Goal: Information Seeking & Learning: Learn about a topic

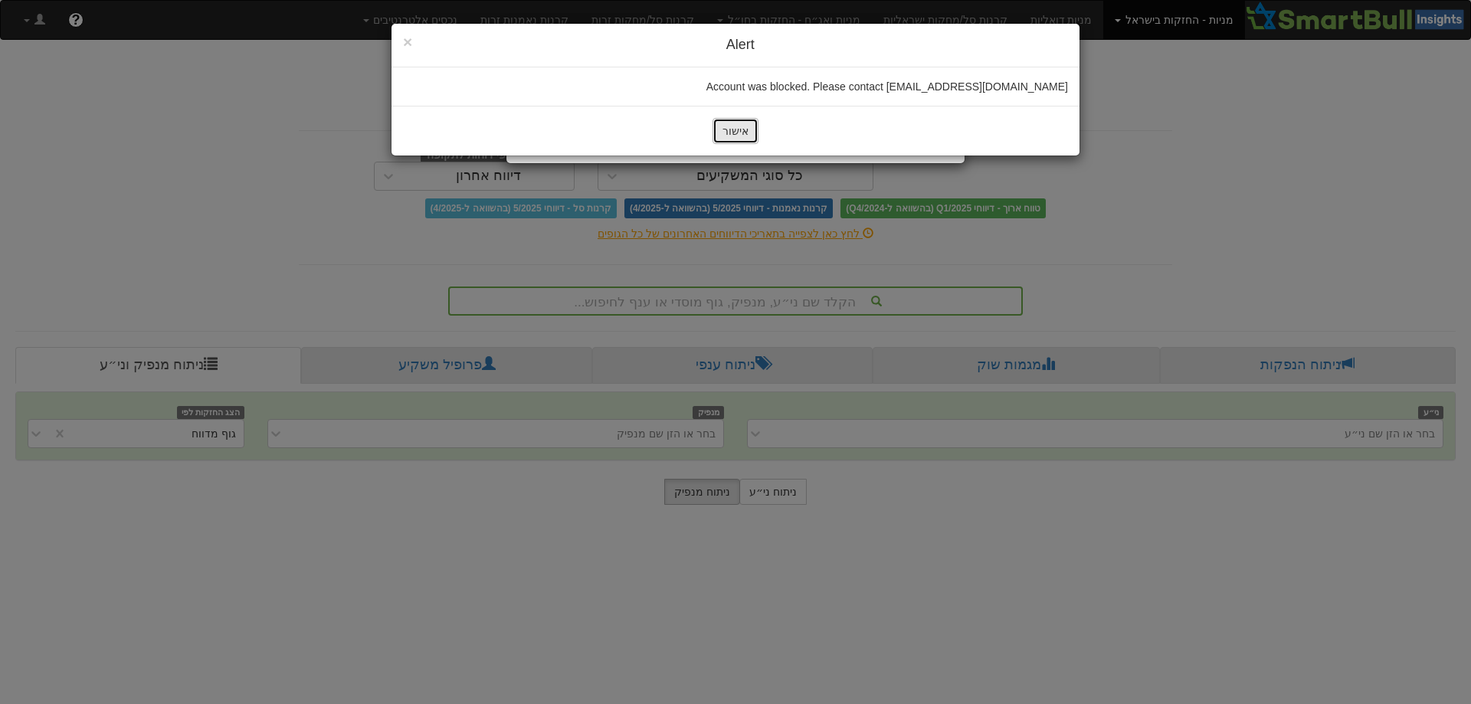
click at [729, 125] on button "אישור" at bounding box center [735, 131] width 46 height 26
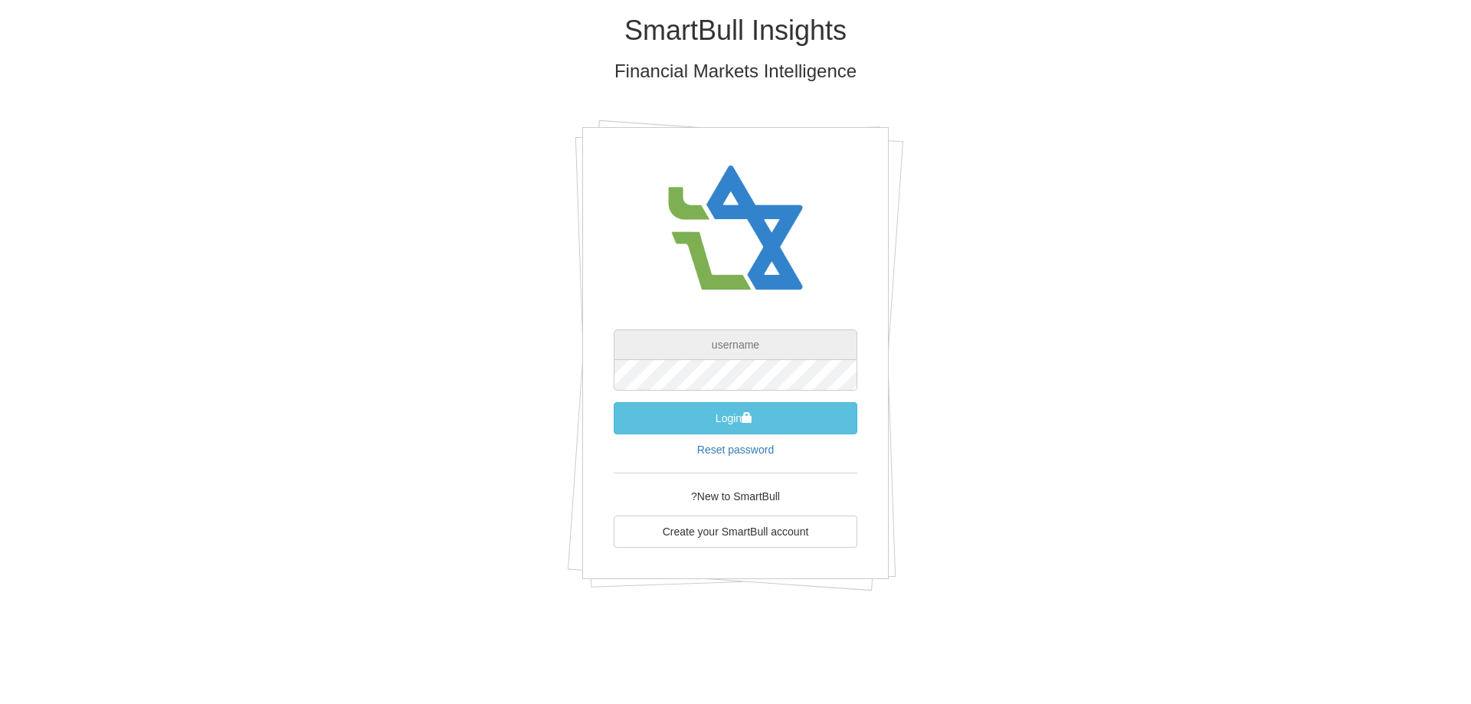
click at [739, 349] on input "text" at bounding box center [736, 344] width 244 height 31
click at [1028, 403] on div "SmartBull Insights Financial Markets Intelligence demo-user-1 Login Reset passw…" at bounding box center [735, 308] width 896 height 617
drag, startPoint x: 784, startPoint y: 349, endPoint x: 640, endPoint y: 356, distance: 144.9
click at [640, 356] on input "demo-user-1" at bounding box center [736, 344] width 244 height 31
paste input "[EMAIL_ADDRESS][DOMAIN_NAME]"
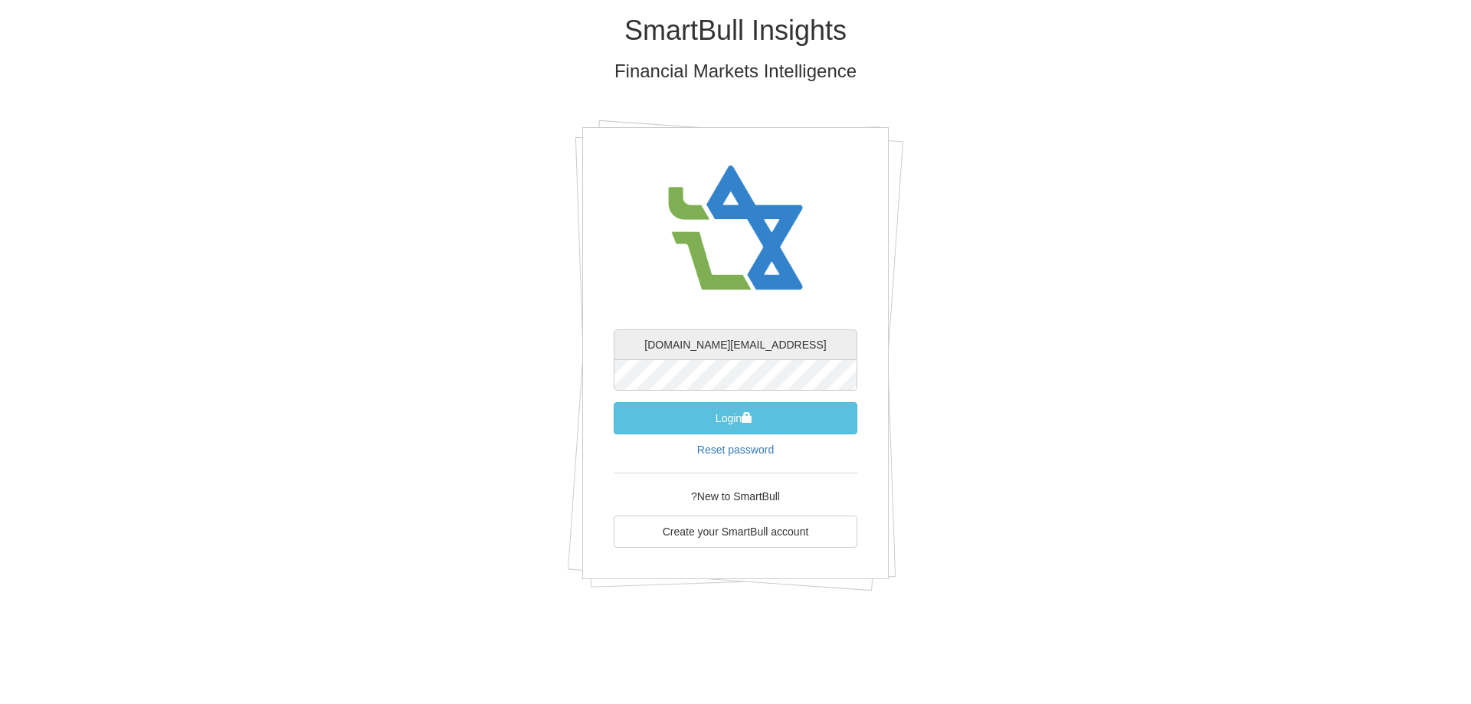
type input "[EMAIL_ADDRESS][DOMAIN_NAME]"
click at [772, 419] on button "Login" at bounding box center [736, 418] width 244 height 32
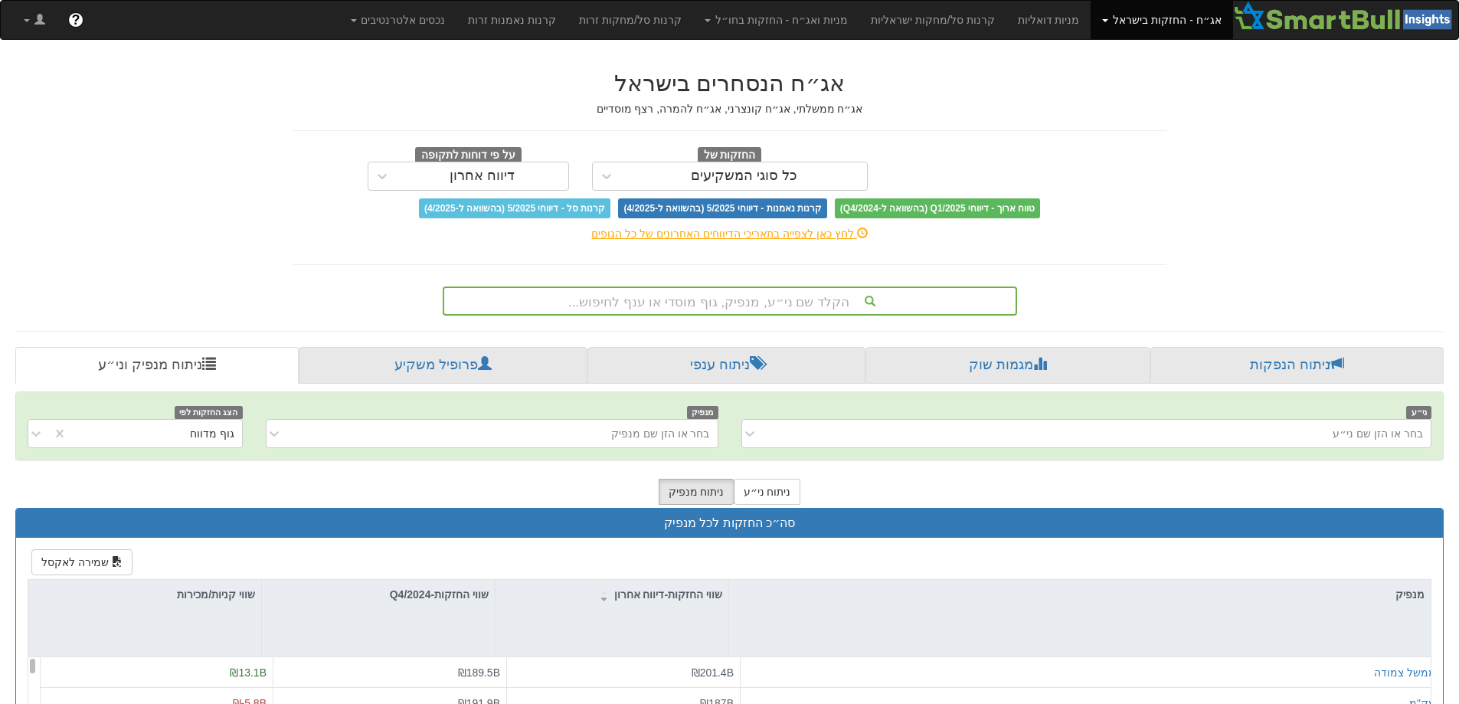
click at [1178, 24] on link "אג״ח - החזקות בישראל" at bounding box center [1162, 20] width 142 height 38
click at [1174, 58] on link "מניות" at bounding box center [1171, 54] width 121 height 20
click at [775, 301] on div "הקלד שם ני״ע, מנפיק, גוף מוסדי או ענף לחיפוש..." at bounding box center [729, 301] width 571 height 26
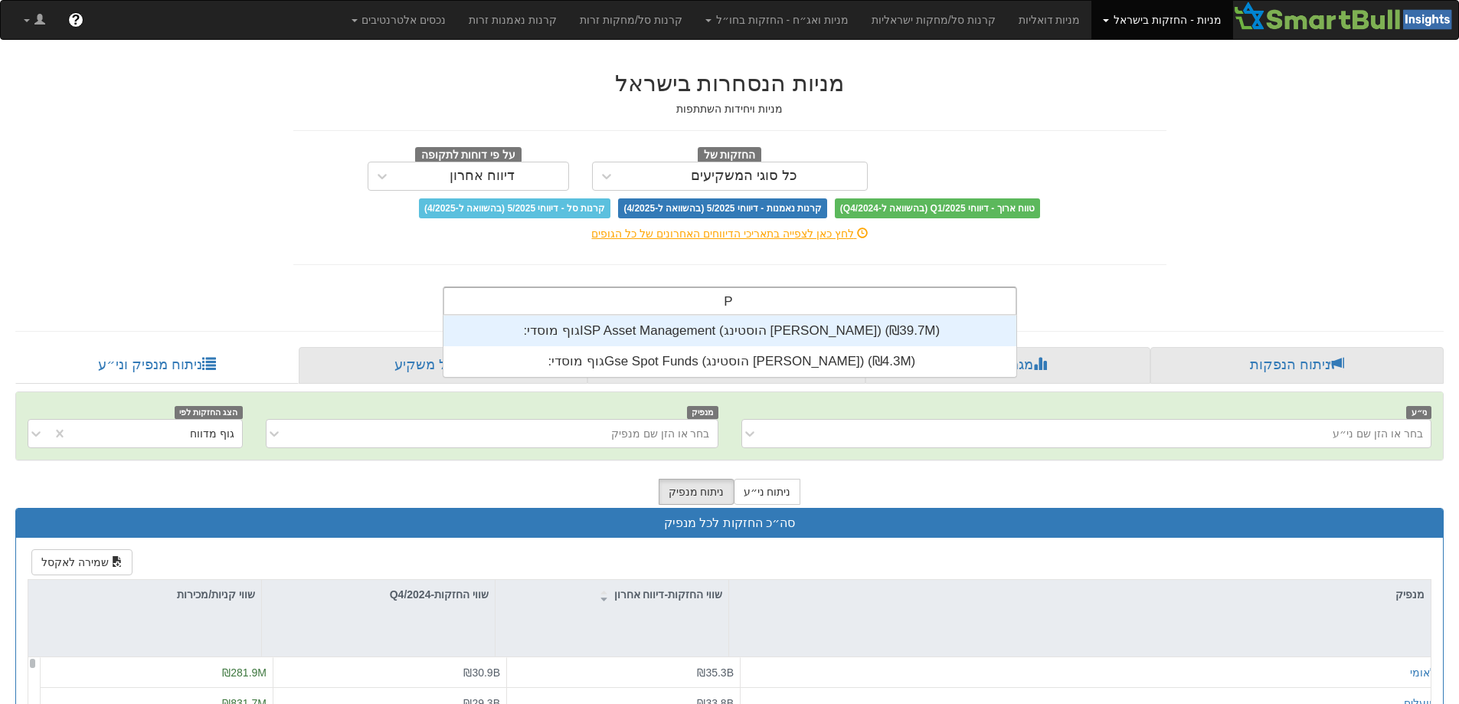
scroll to position [61, 0]
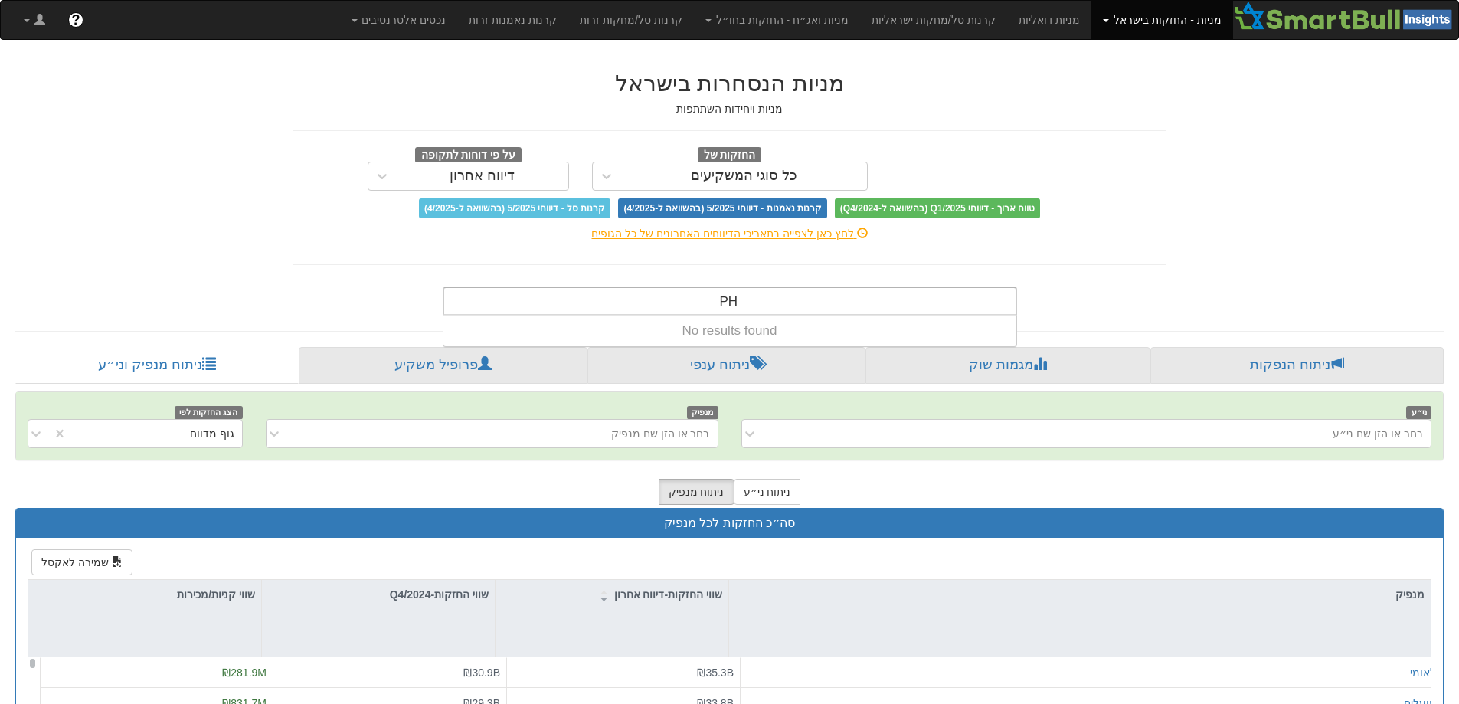
type input "P"
type input "p"
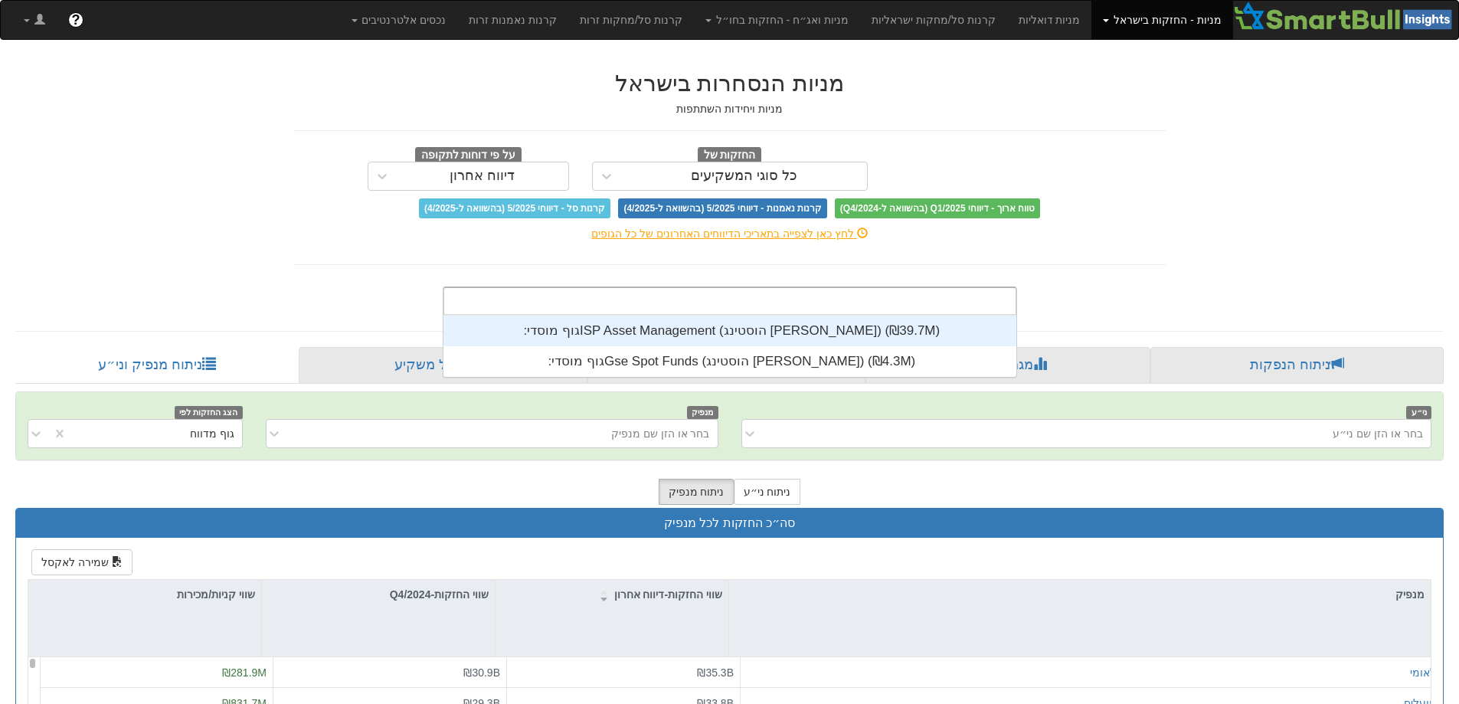
scroll to position [381, 0]
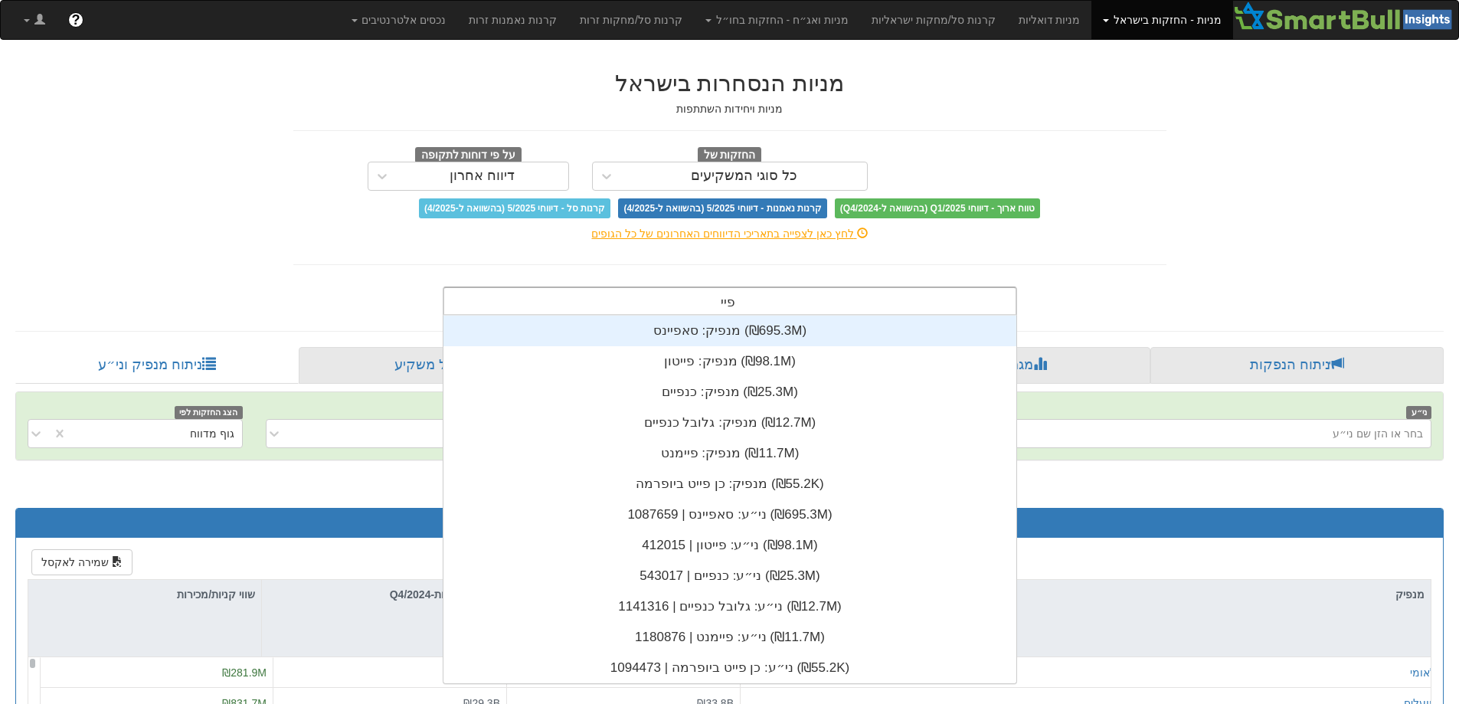
type input "פייט"
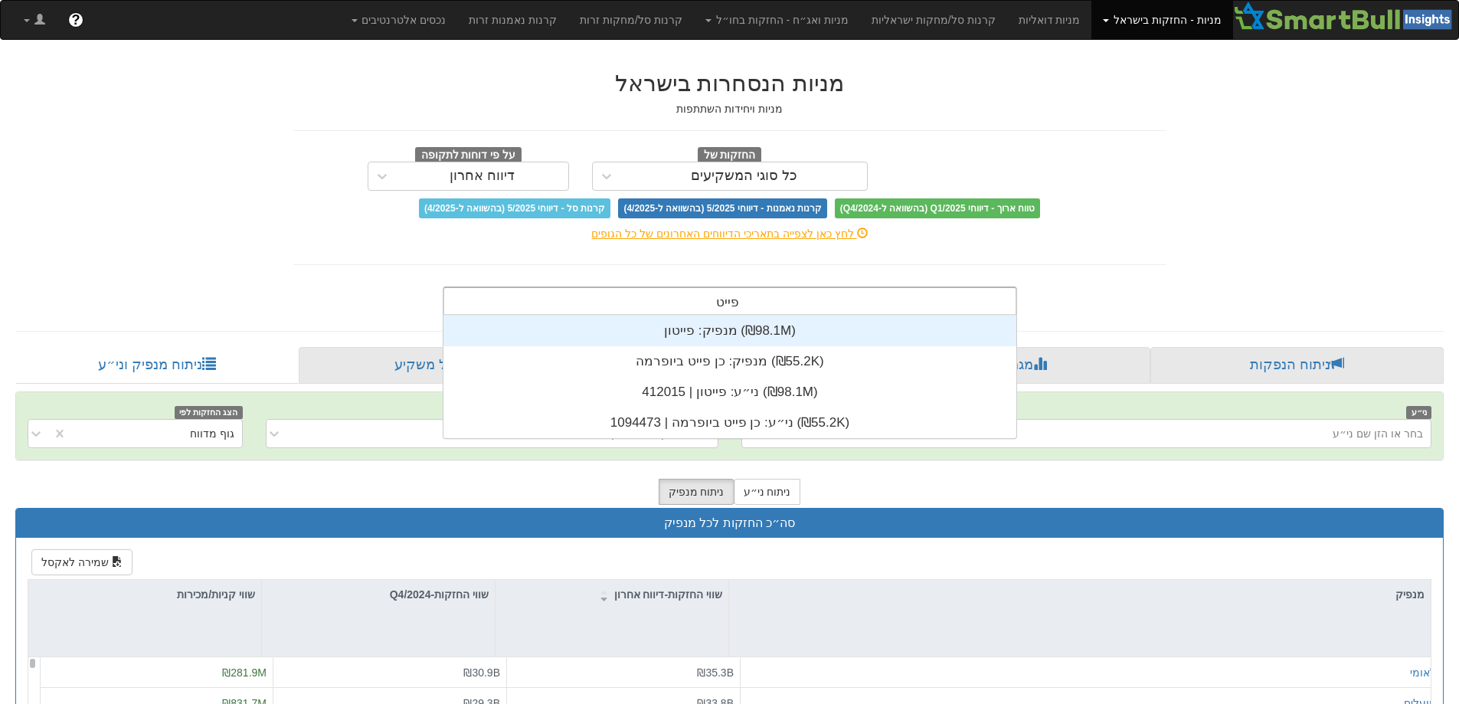
click at [673, 340] on div "מנפיק: ‏פייטון ‎(₪98.1M)‎" at bounding box center [730, 331] width 573 height 31
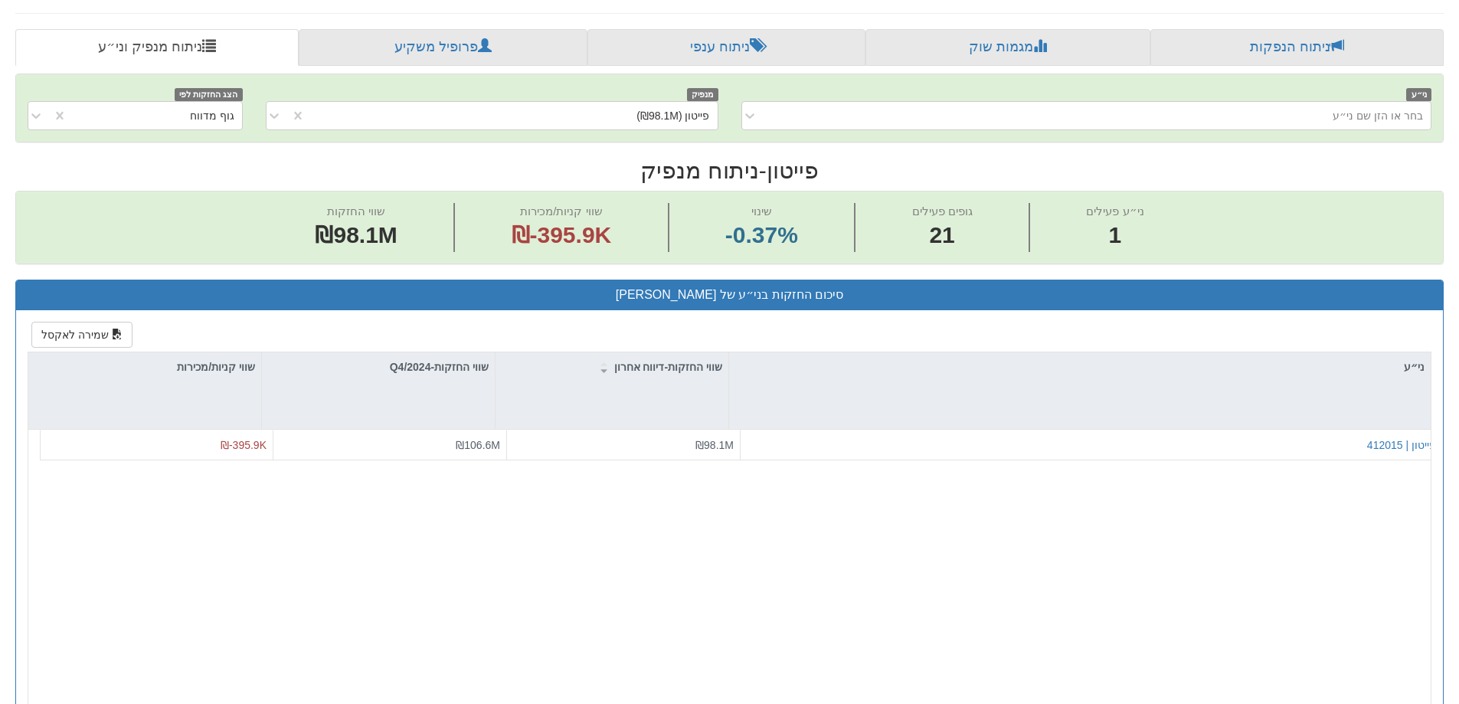
scroll to position [153, 0]
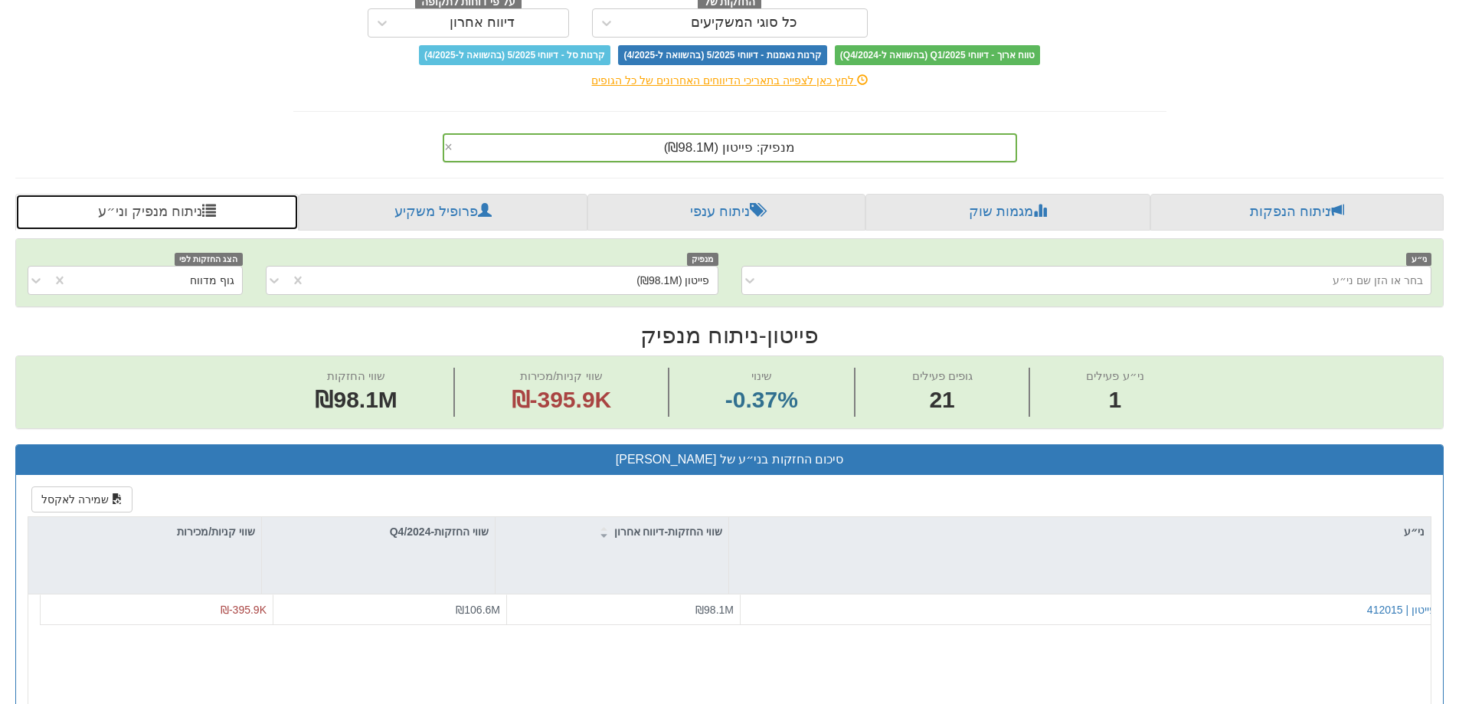
click at [185, 218] on link "ניתוח מנפיק וני״ע" at bounding box center [156, 212] width 283 height 37
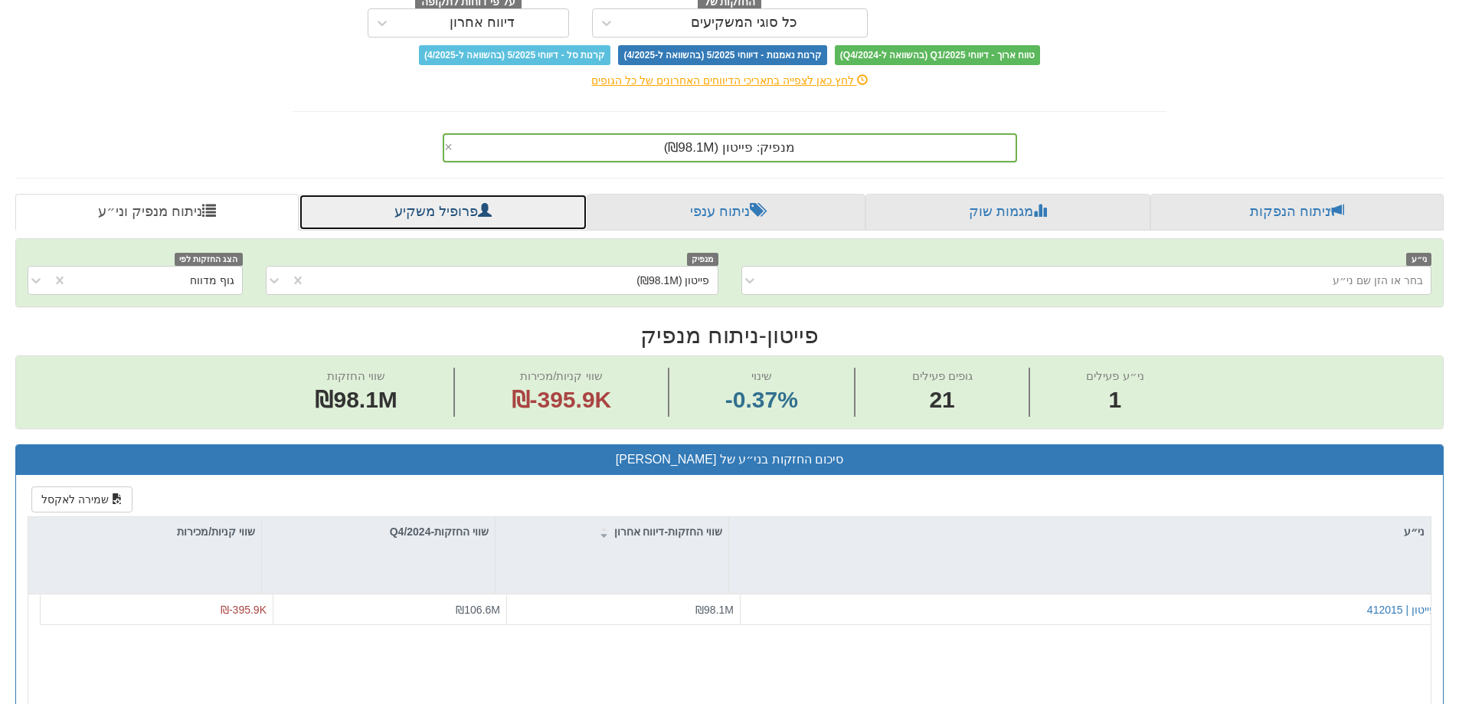
click at [445, 220] on link "פרופיל משקיע" at bounding box center [443, 212] width 288 height 37
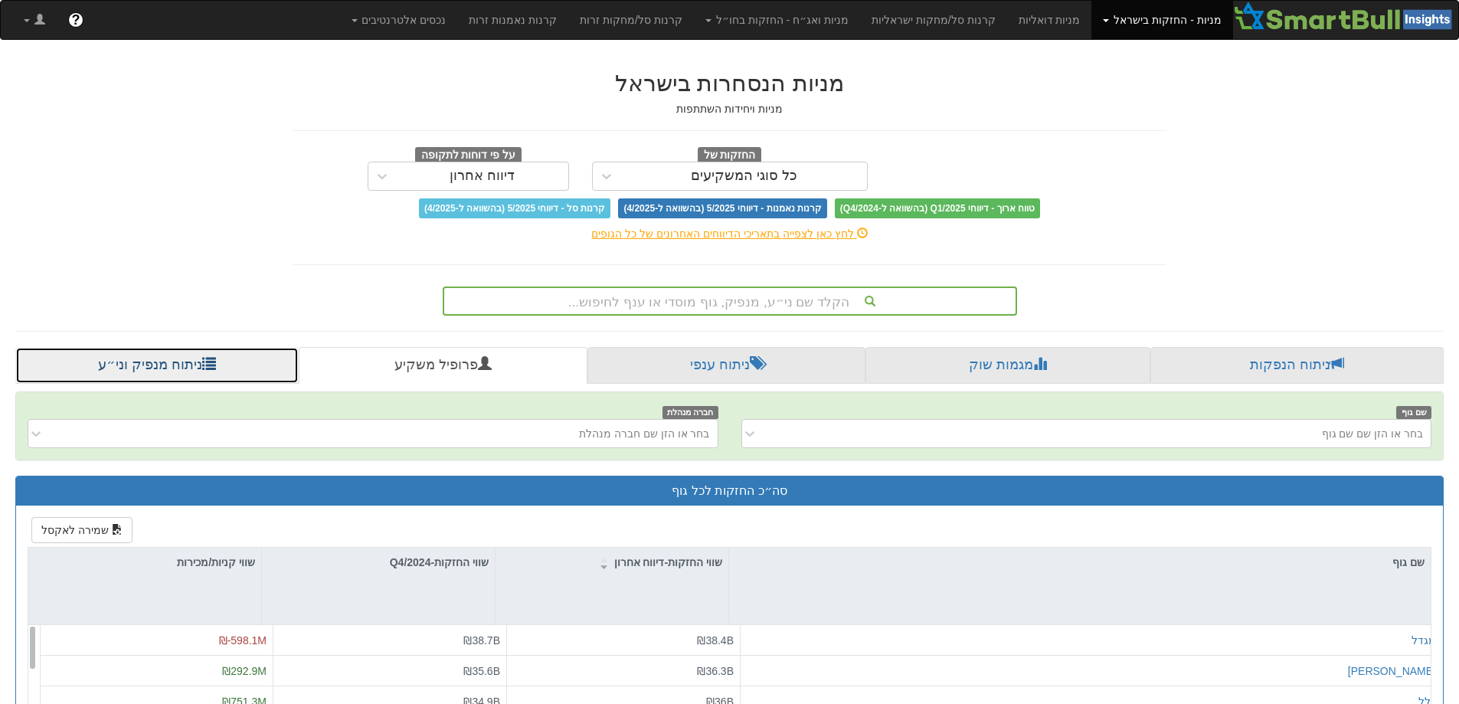
click at [198, 352] on link "ניתוח מנפיק וני״ע" at bounding box center [156, 365] width 283 height 37
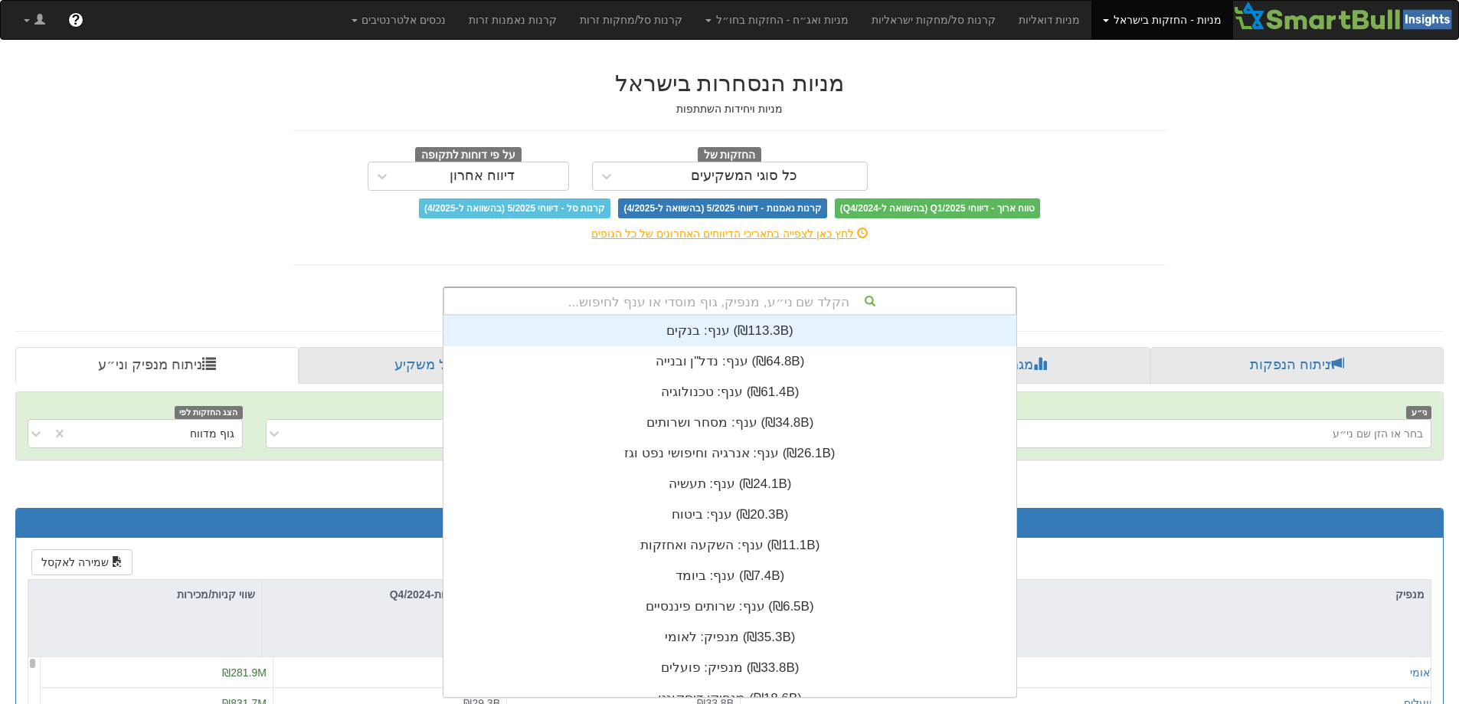
click at [774, 299] on div "הקלד שם ני״ע, מנפיק, גוף מוסדי או ענף לחיפוש..." at bounding box center [729, 301] width 571 height 26
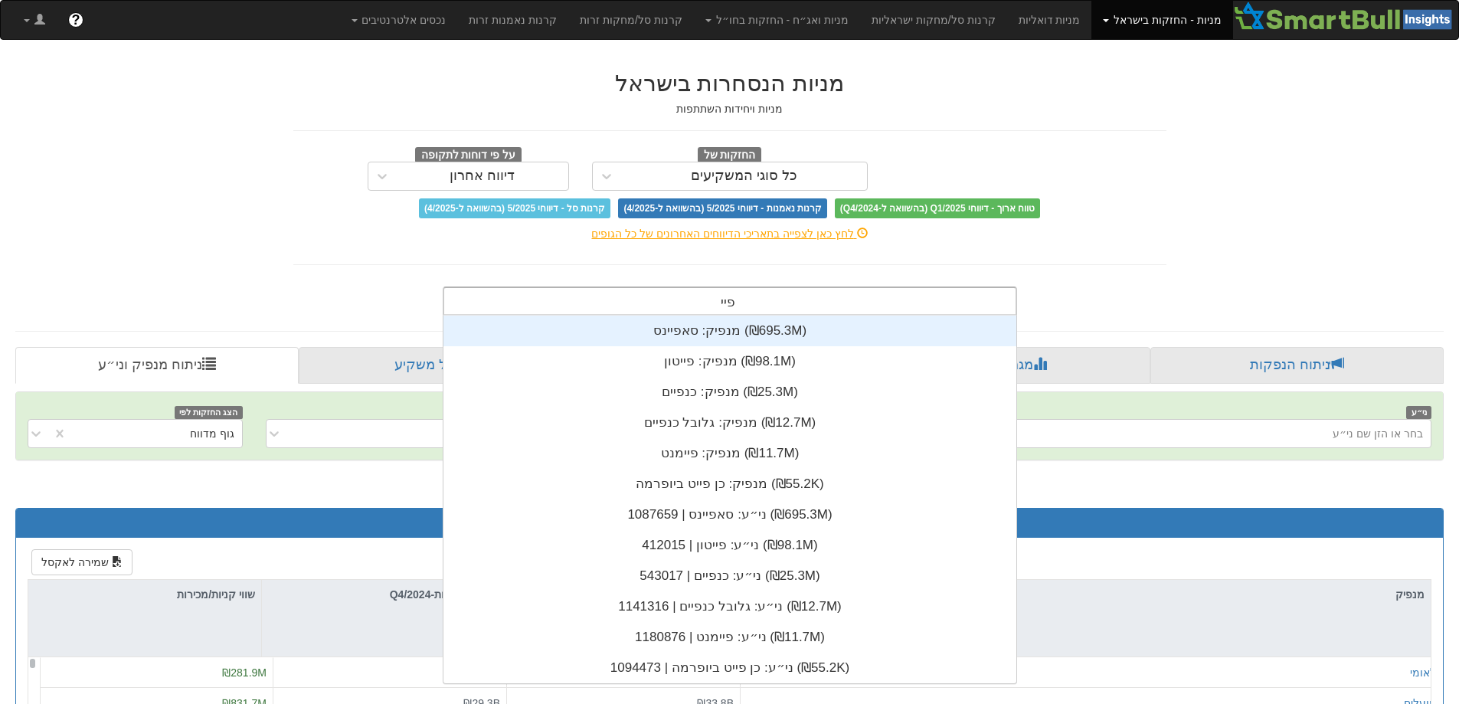
type input "פייט"
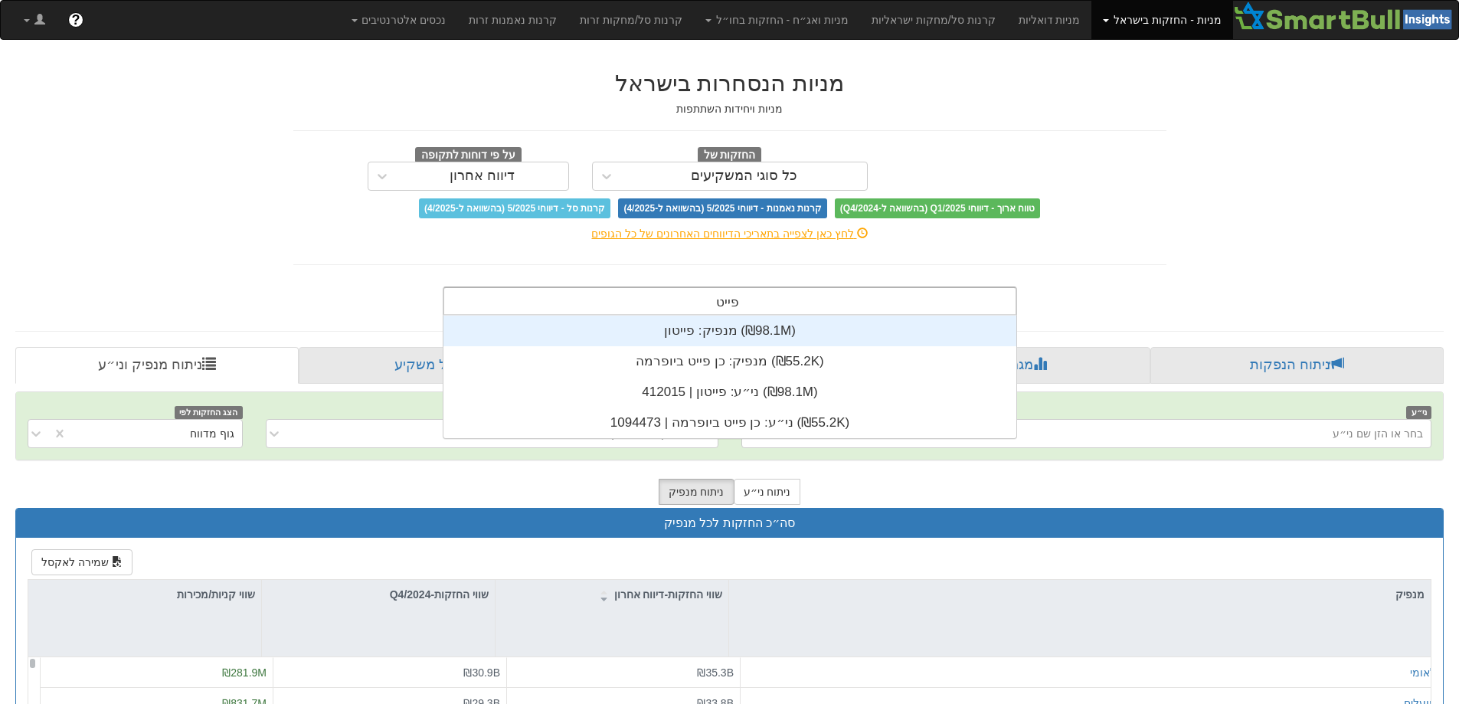
click at [668, 332] on div "מנפיק: ‏פייטון ‎(₪98.1M)‎" at bounding box center [730, 331] width 573 height 31
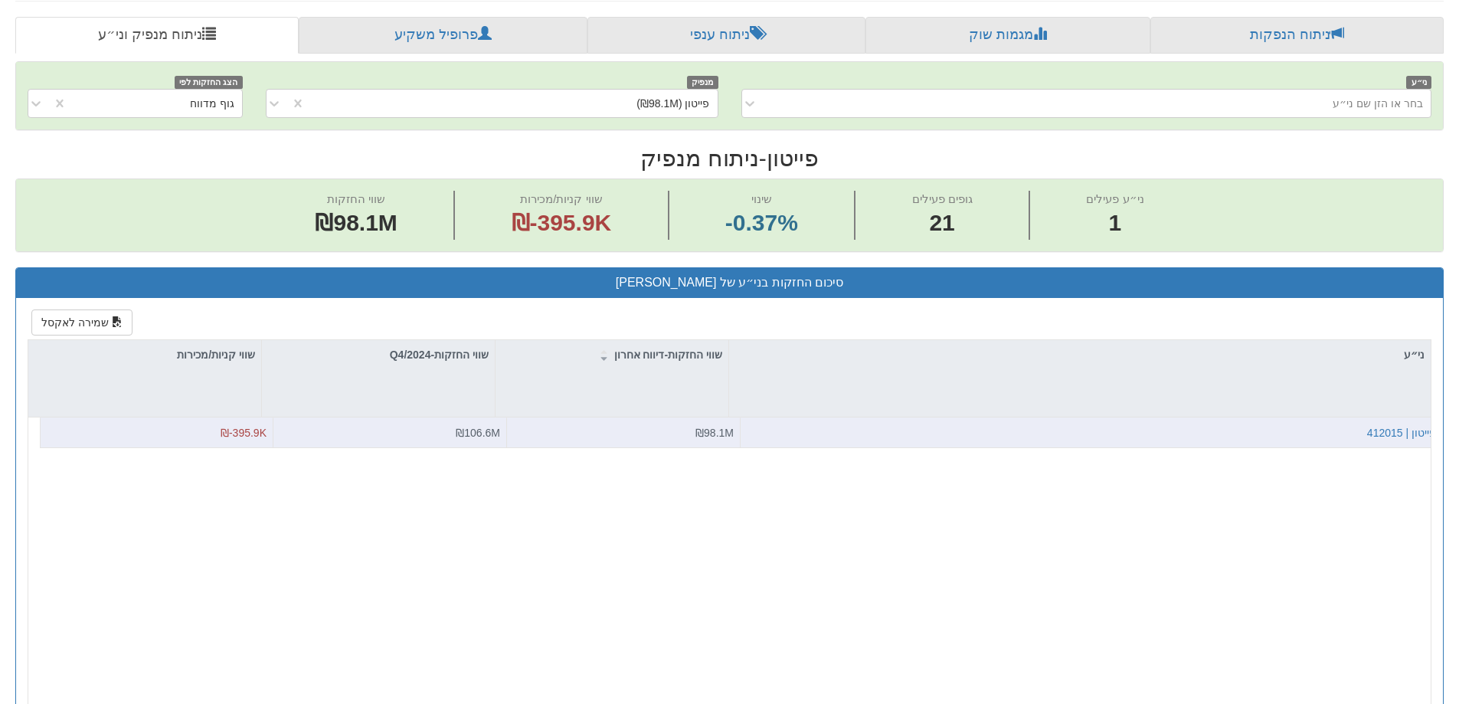
scroll to position [306, 0]
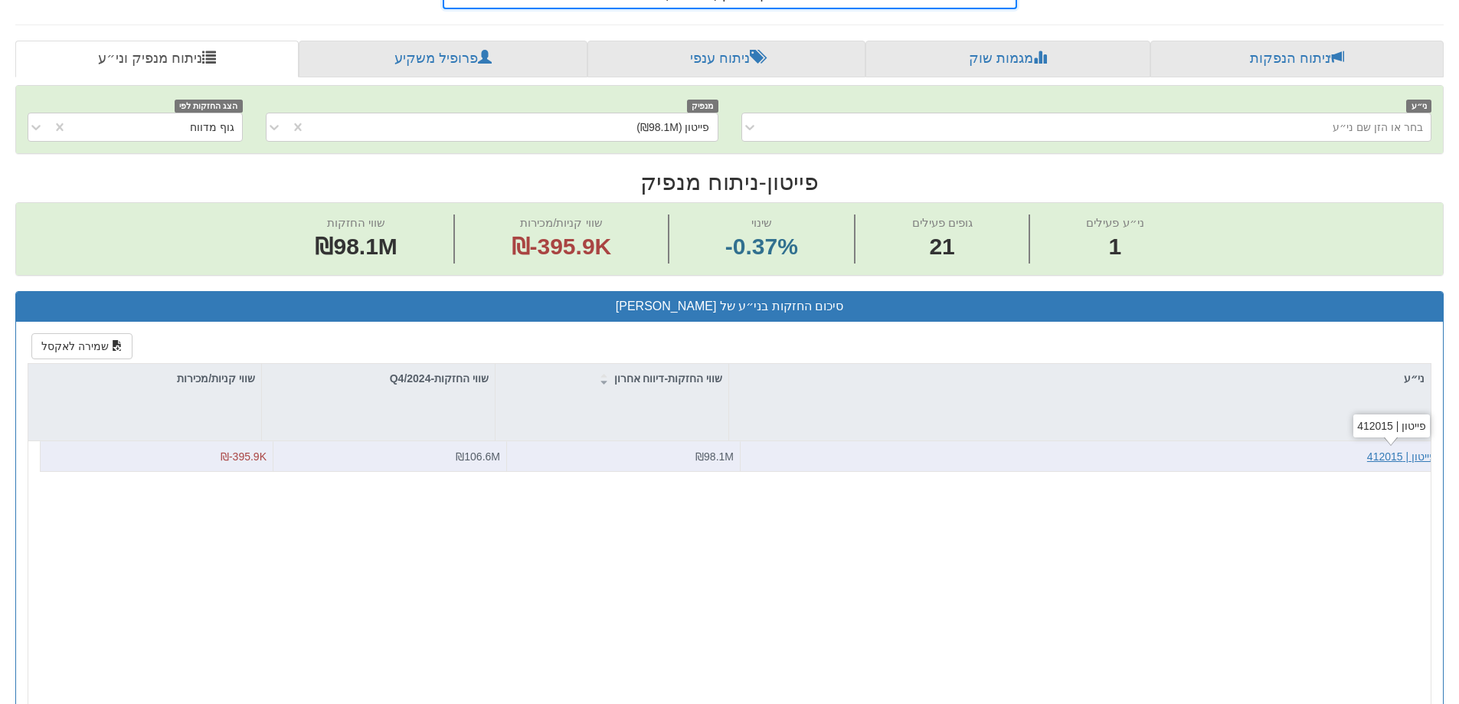
click at [1381, 459] on div "פייטון | 412015" at bounding box center [1401, 456] width 69 height 15
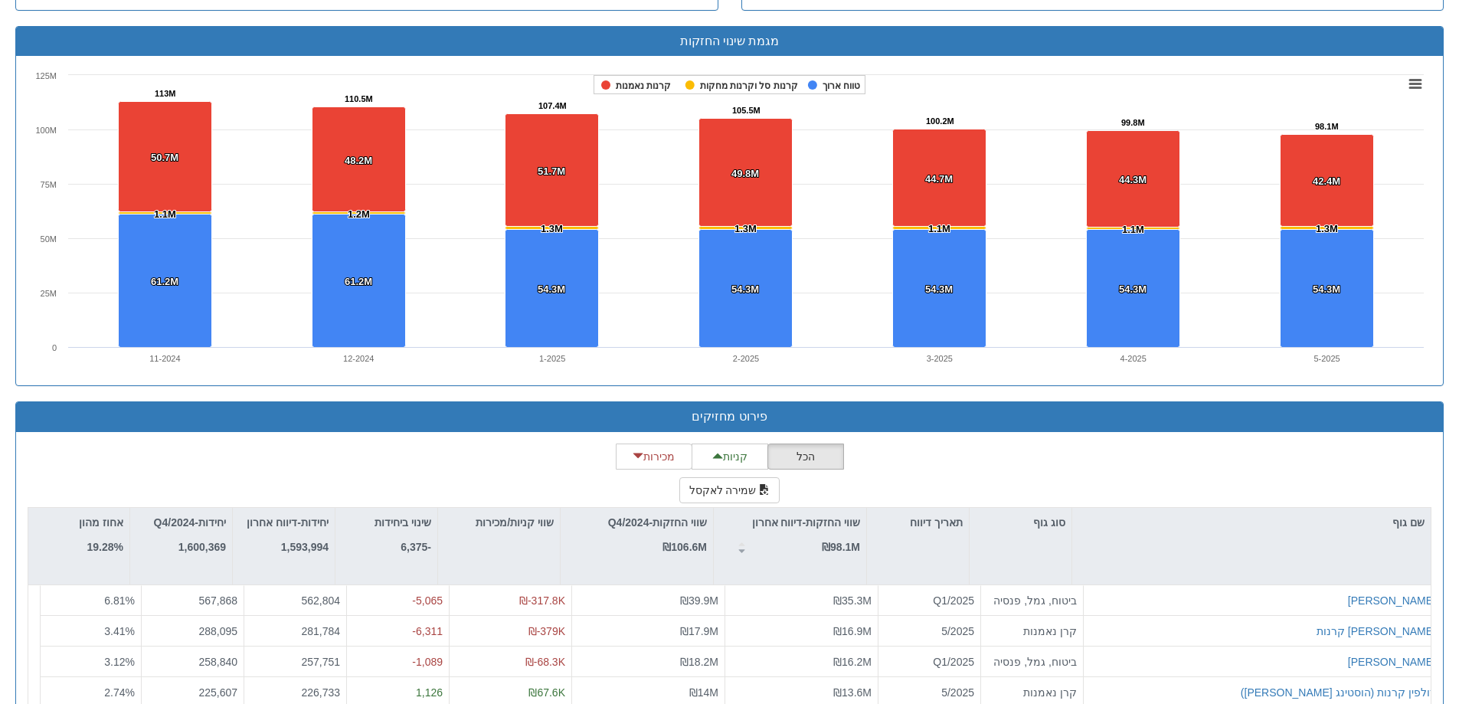
scroll to position [1128, 0]
